Goal: Task Accomplishment & Management: Complete application form

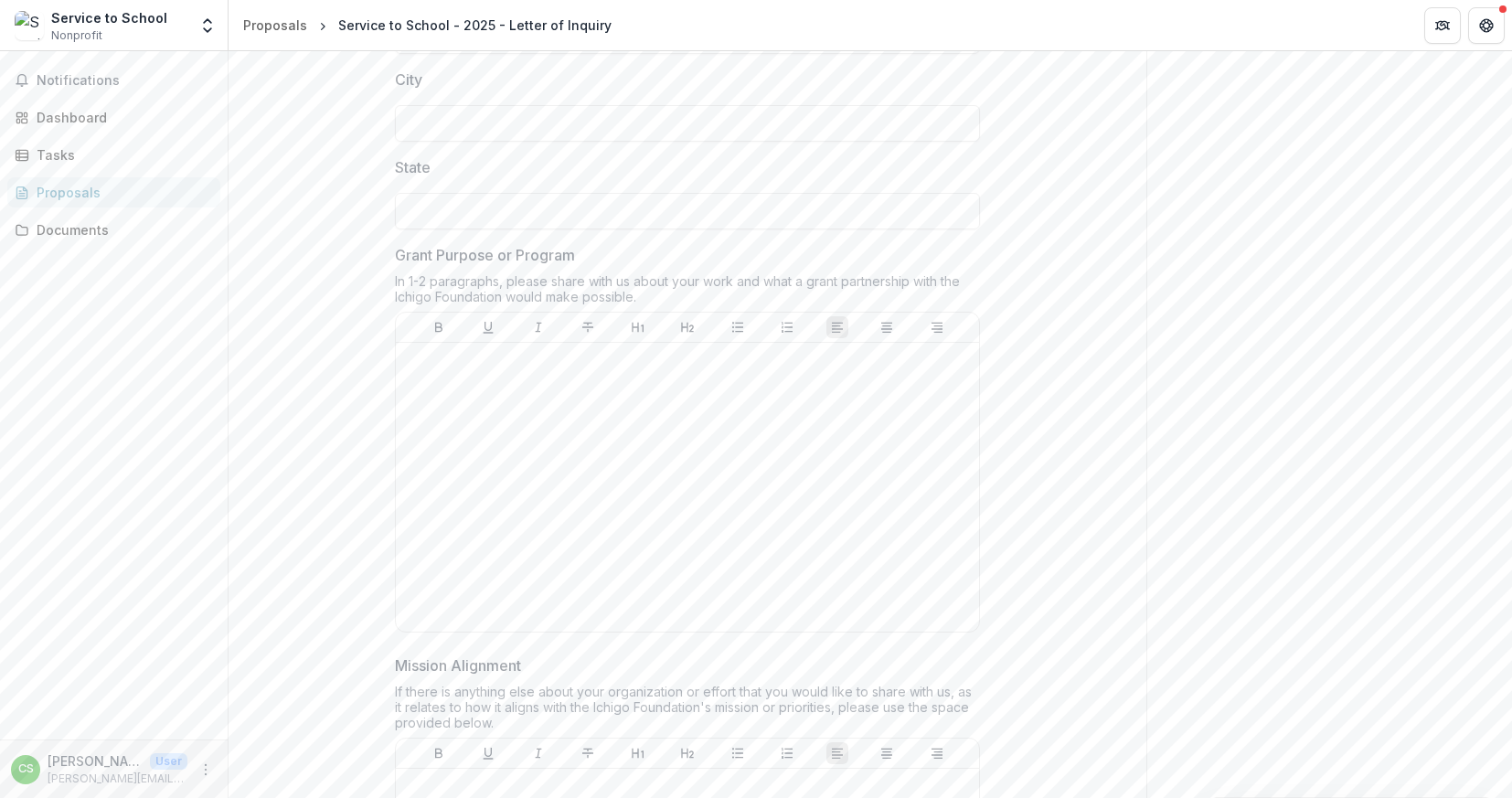
scroll to position [1386, 0]
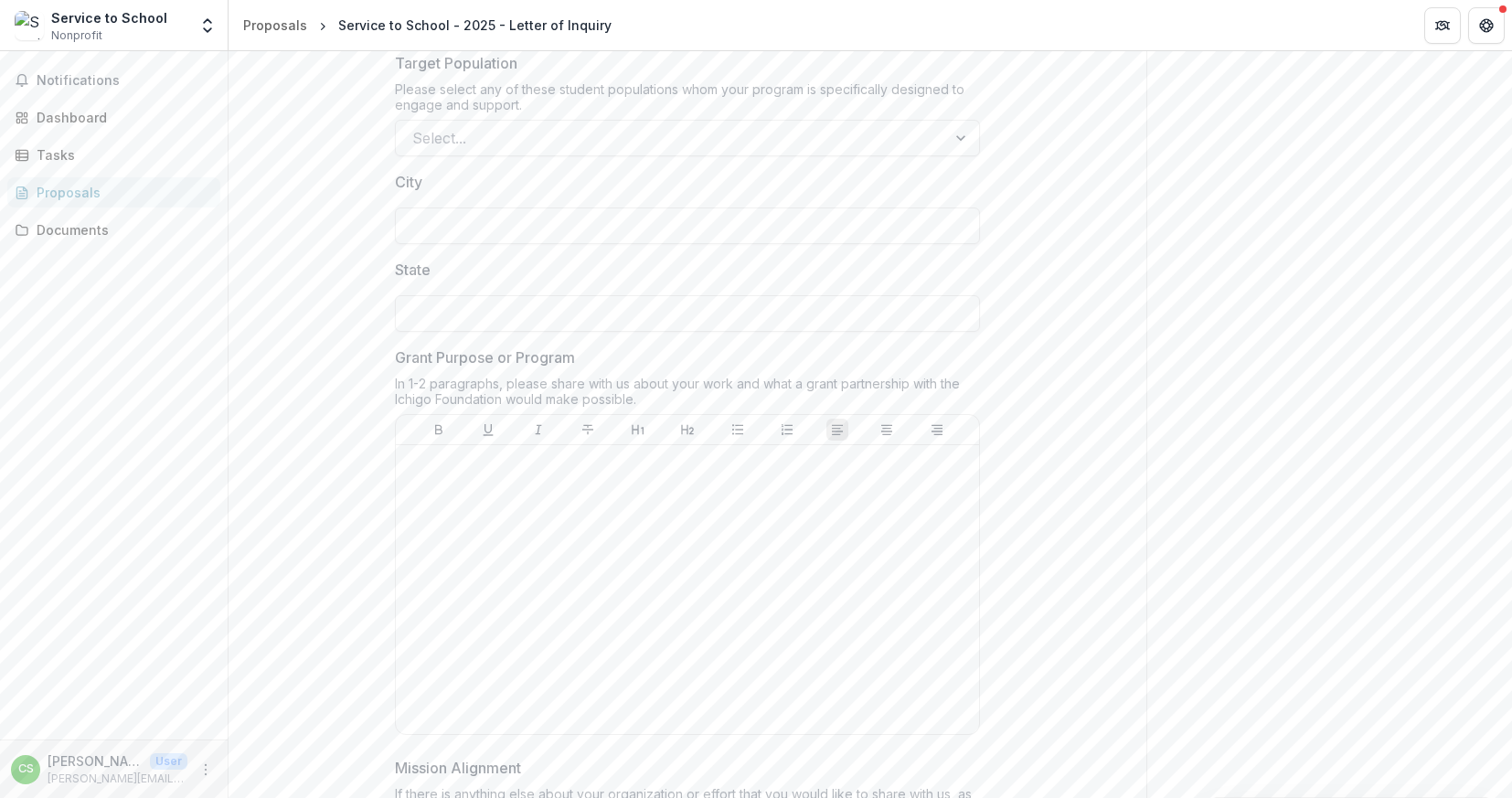
drag, startPoint x: 644, startPoint y: 399, endPoint x: 363, endPoint y: 365, distance: 283.0
click at [363, 365] on div "**********" at bounding box center [687, 54] width 918 height 2256
copy div "Grant Purpose or Program In 1-2 paragraphs, please share with us about your wor…"
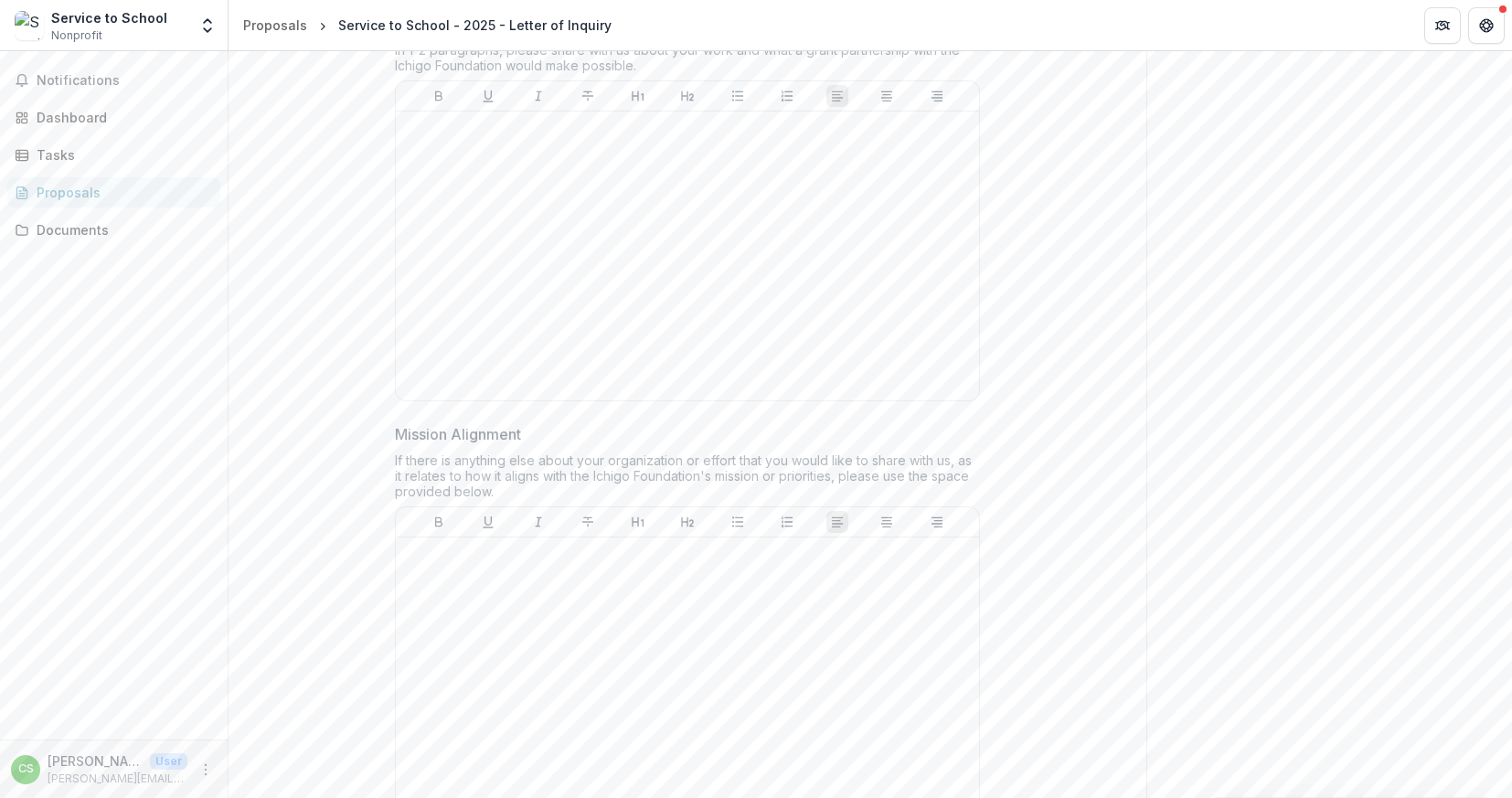
scroll to position [1734, 0]
drag, startPoint x: 509, startPoint y: 478, endPoint x: 371, endPoint y: 426, distance: 147.5
copy div "Mission Alignment If there is anything else about your organization or effort t…"
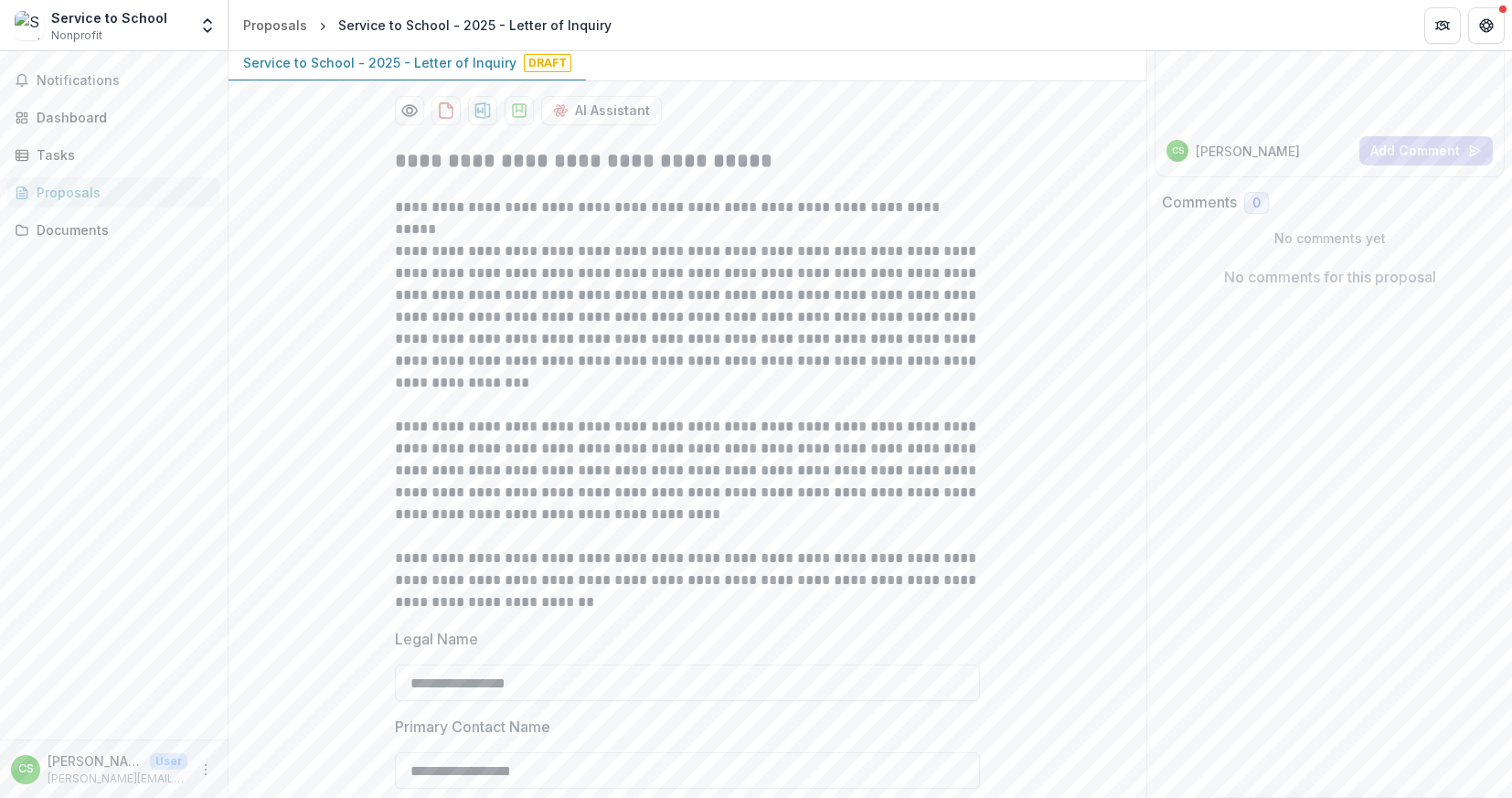
scroll to position [181, 0]
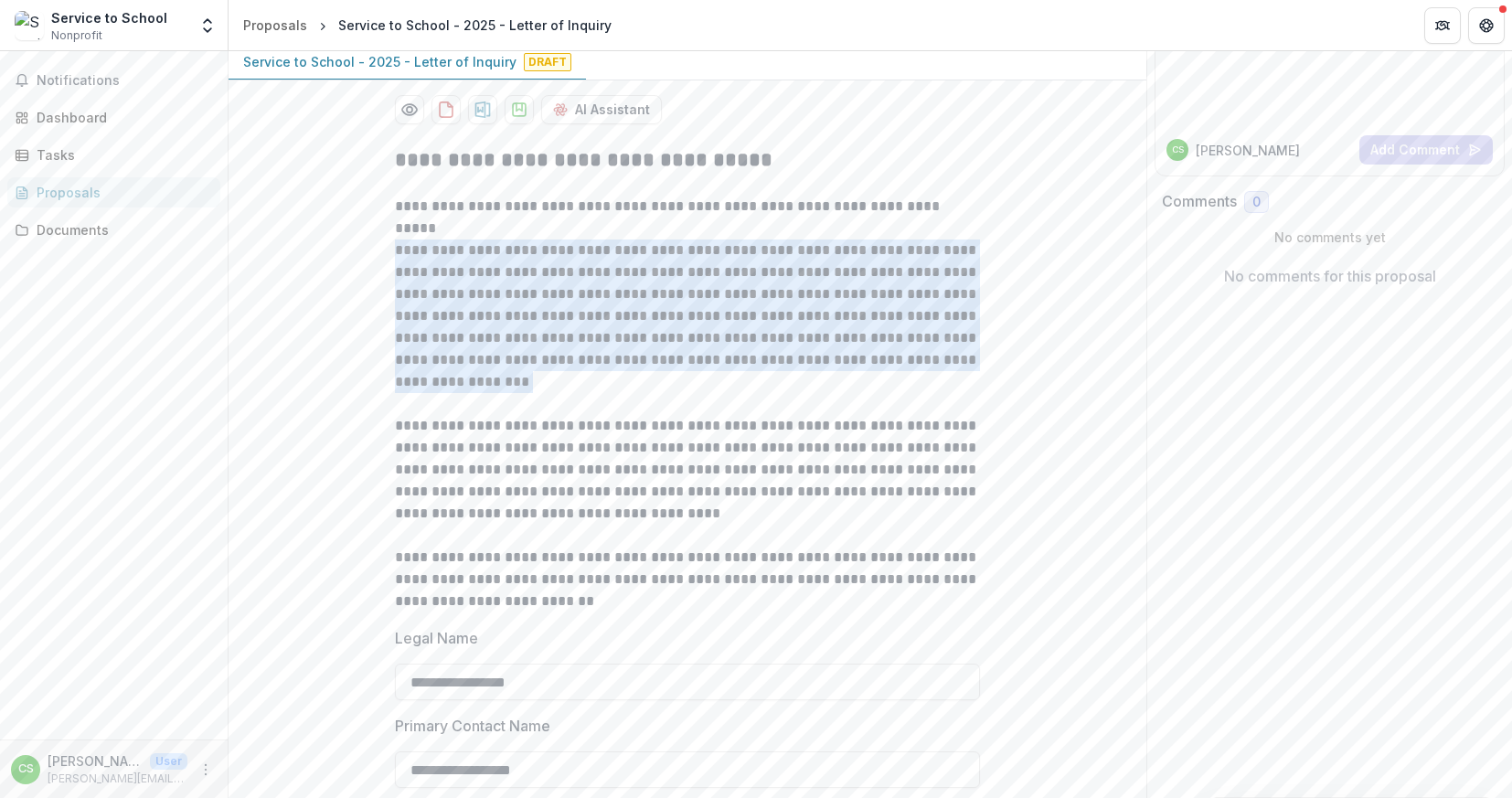
drag, startPoint x: 526, startPoint y: 379, endPoint x: 353, endPoint y: 242, distance: 220.7
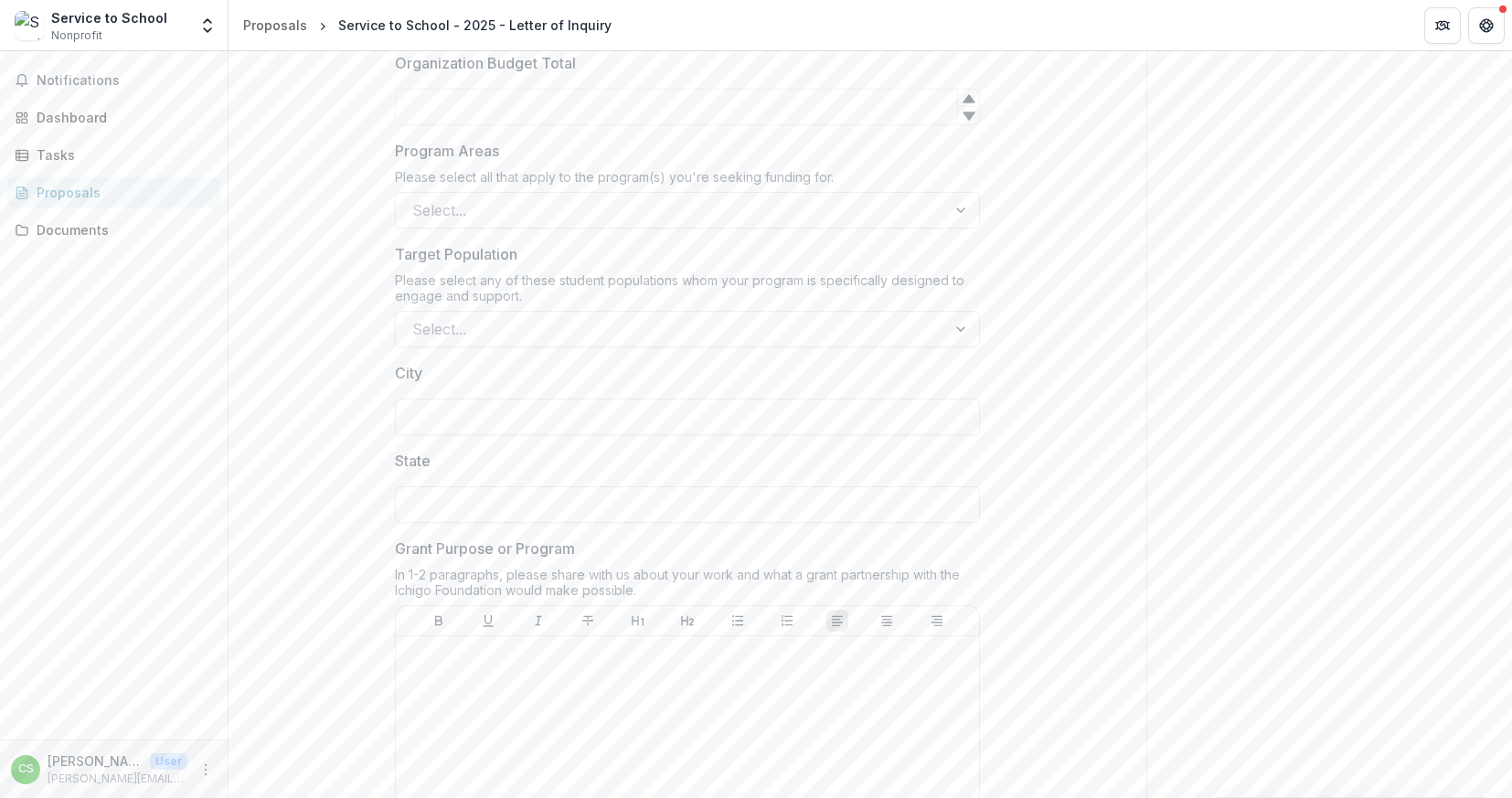
scroll to position [1221, 0]
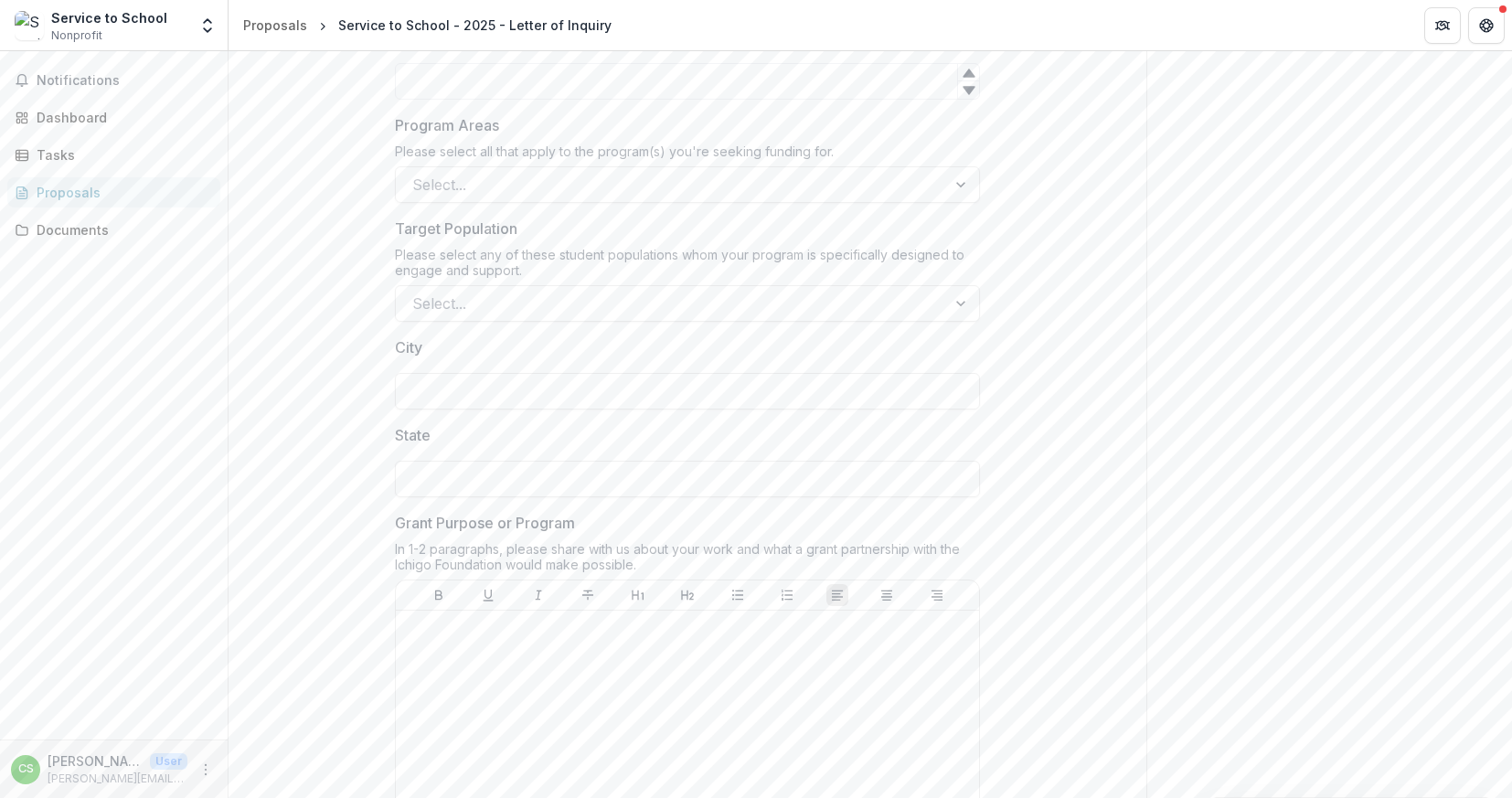
drag, startPoint x: 646, startPoint y: 566, endPoint x: 382, endPoint y: 548, distance: 264.6
click at [382, 548] on div "**********" at bounding box center [687, 220] width 614 height 2256
copy div "In 1-2 paragraphs, please share with us about your work and what a grant partne…"
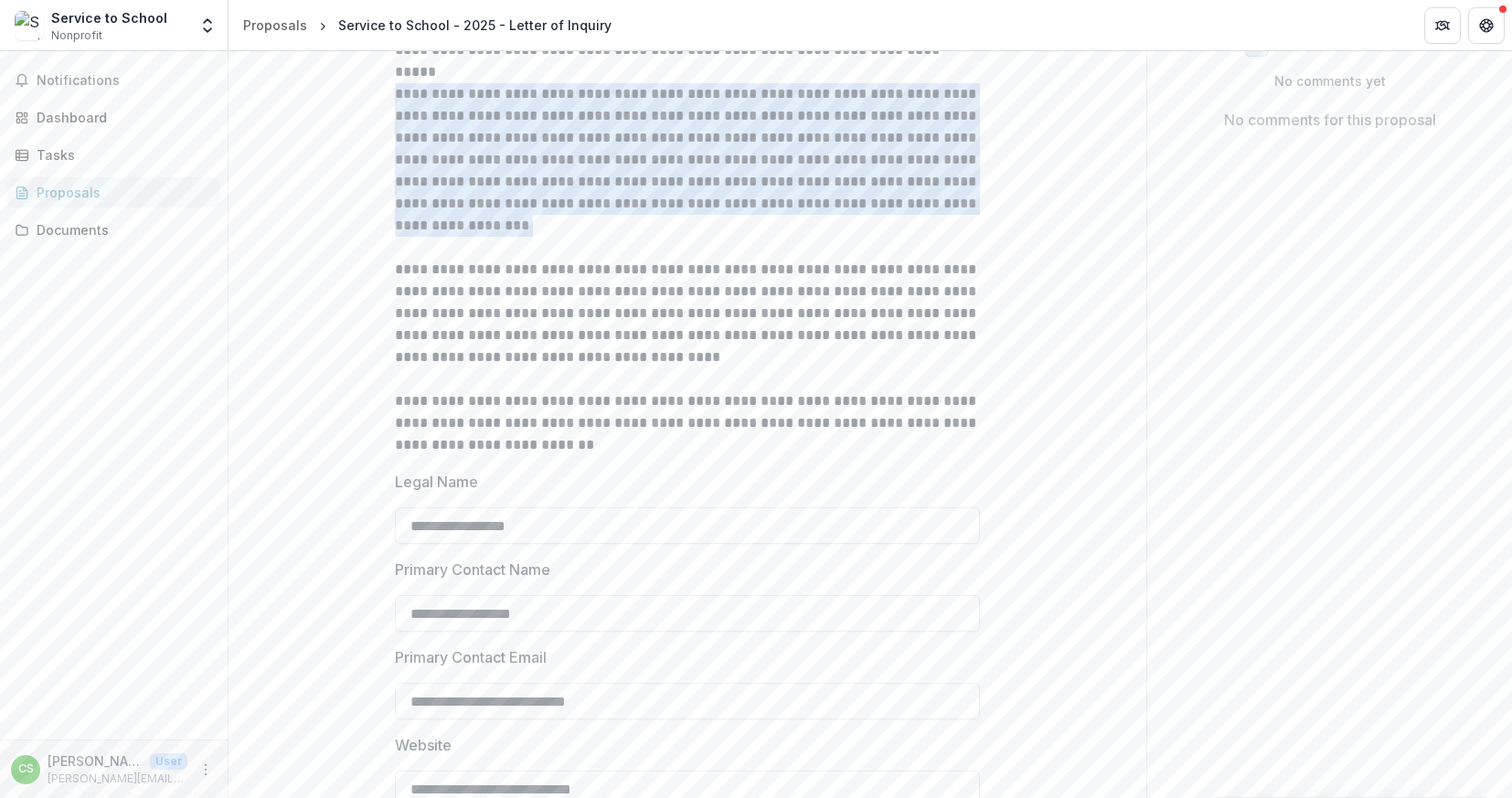
scroll to position [272, 0]
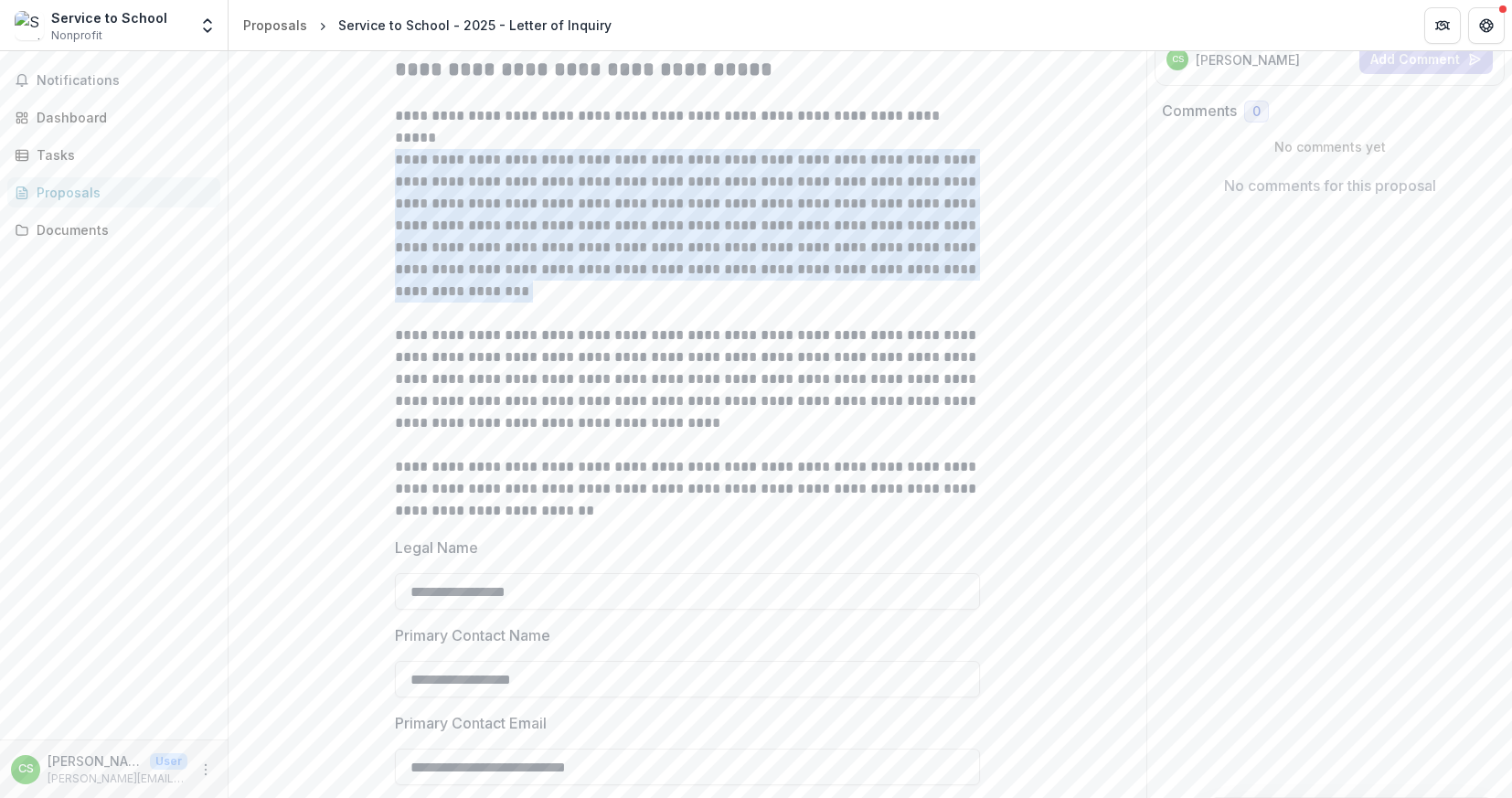
drag, startPoint x: 481, startPoint y: 293, endPoint x: 346, endPoint y: 163, distance: 187.4
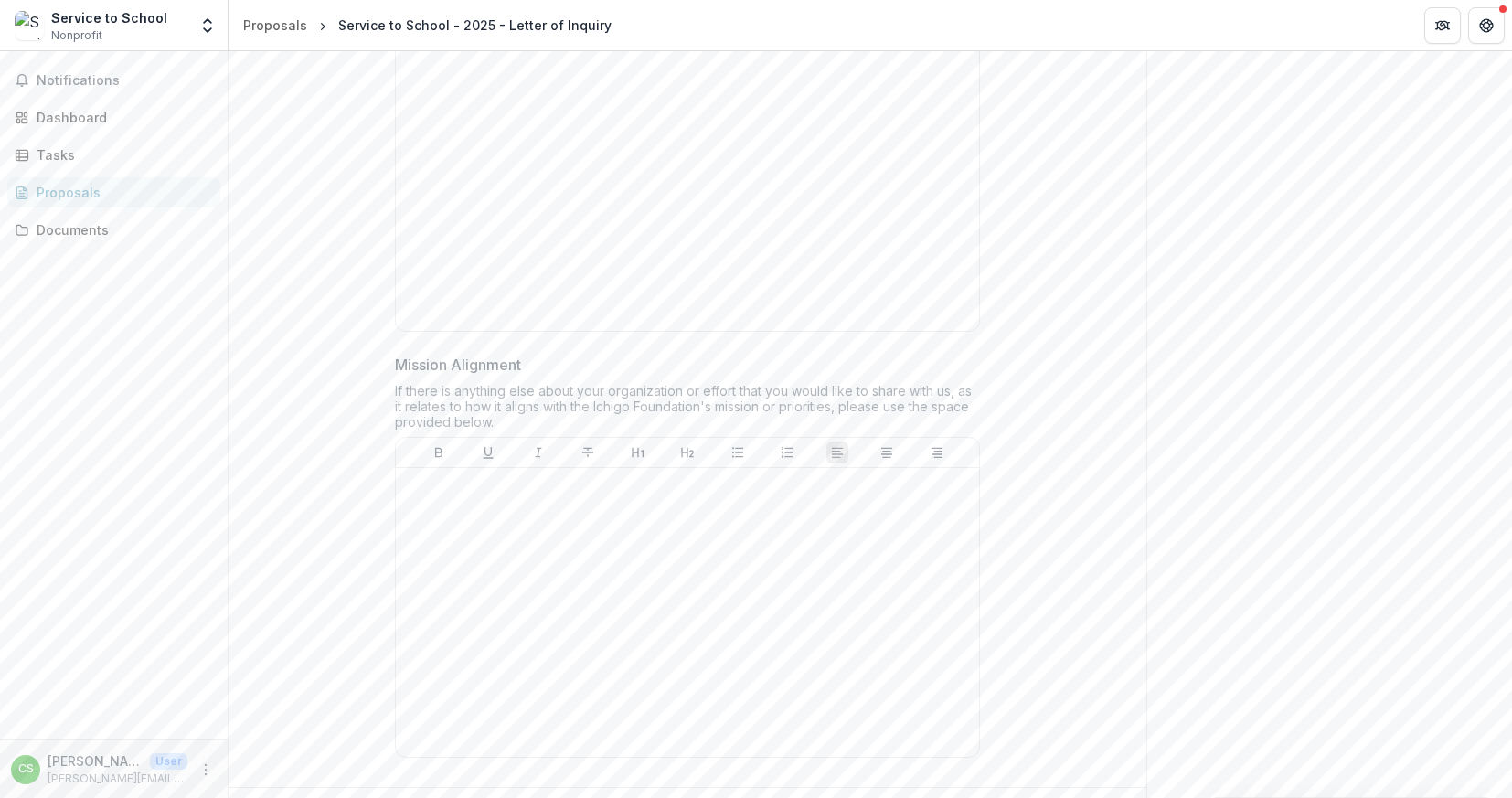
scroll to position [1791, 0]
drag, startPoint x: 497, startPoint y: 424, endPoint x: 384, endPoint y: 366, distance: 127.0
copy div "Mission Alignment If there is anything else about your organization or effort t…"
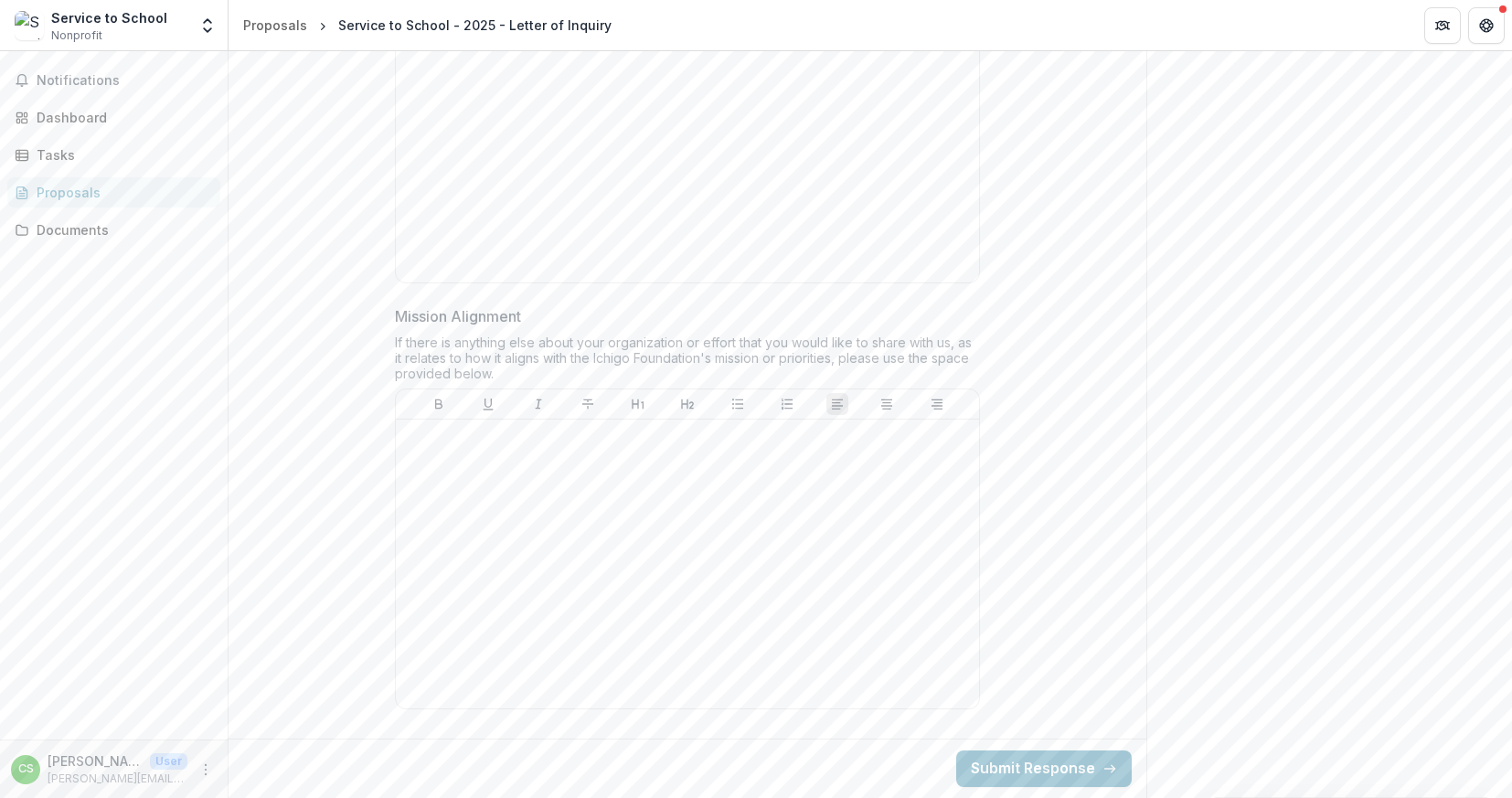
scroll to position [1837, 0]
